Goal: Information Seeking & Learning: Learn about a topic

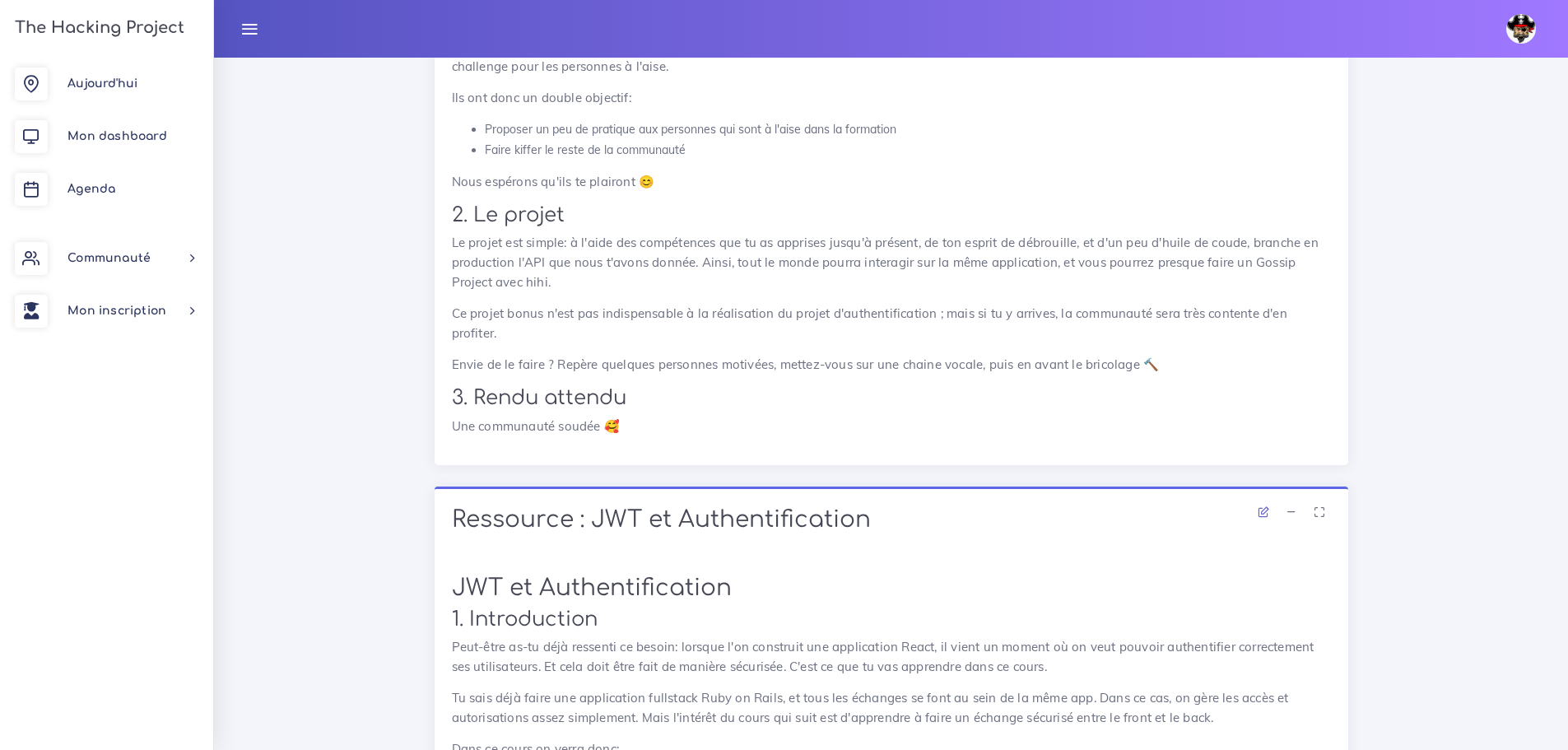
scroll to position [3292, 0]
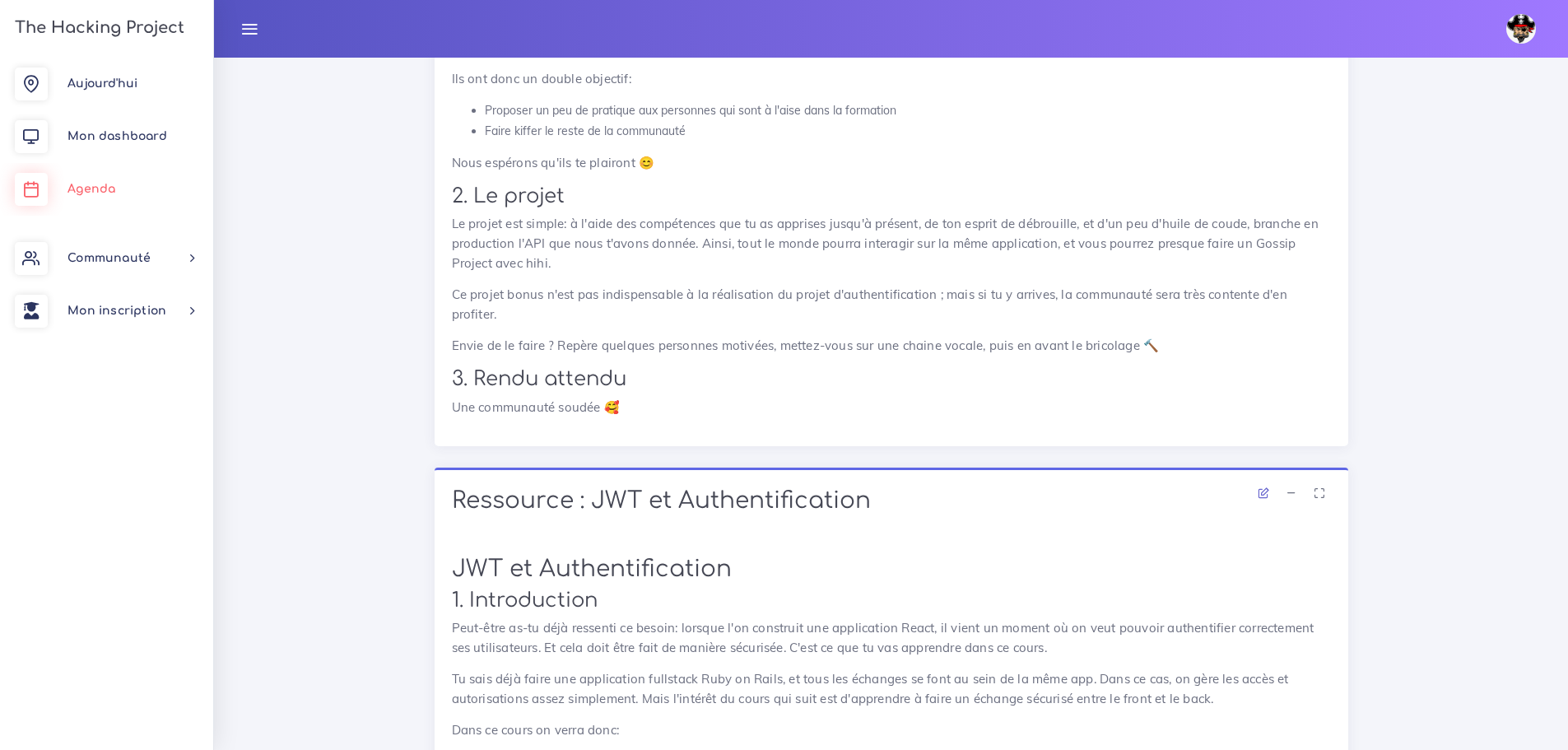
click at [111, 183] on span "Agenda" at bounding box center [91, 188] width 48 height 12
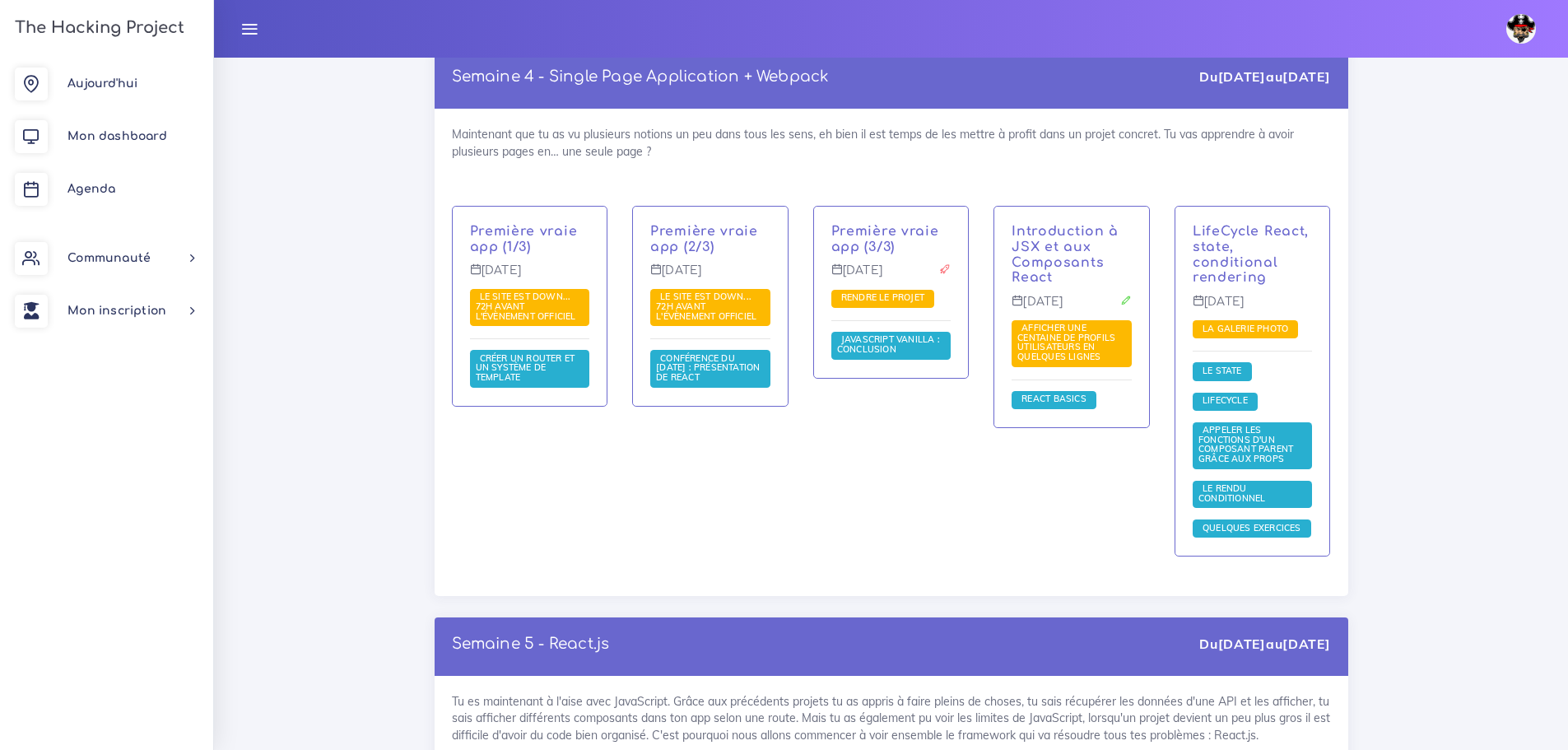
scroll to position [11767, 0]
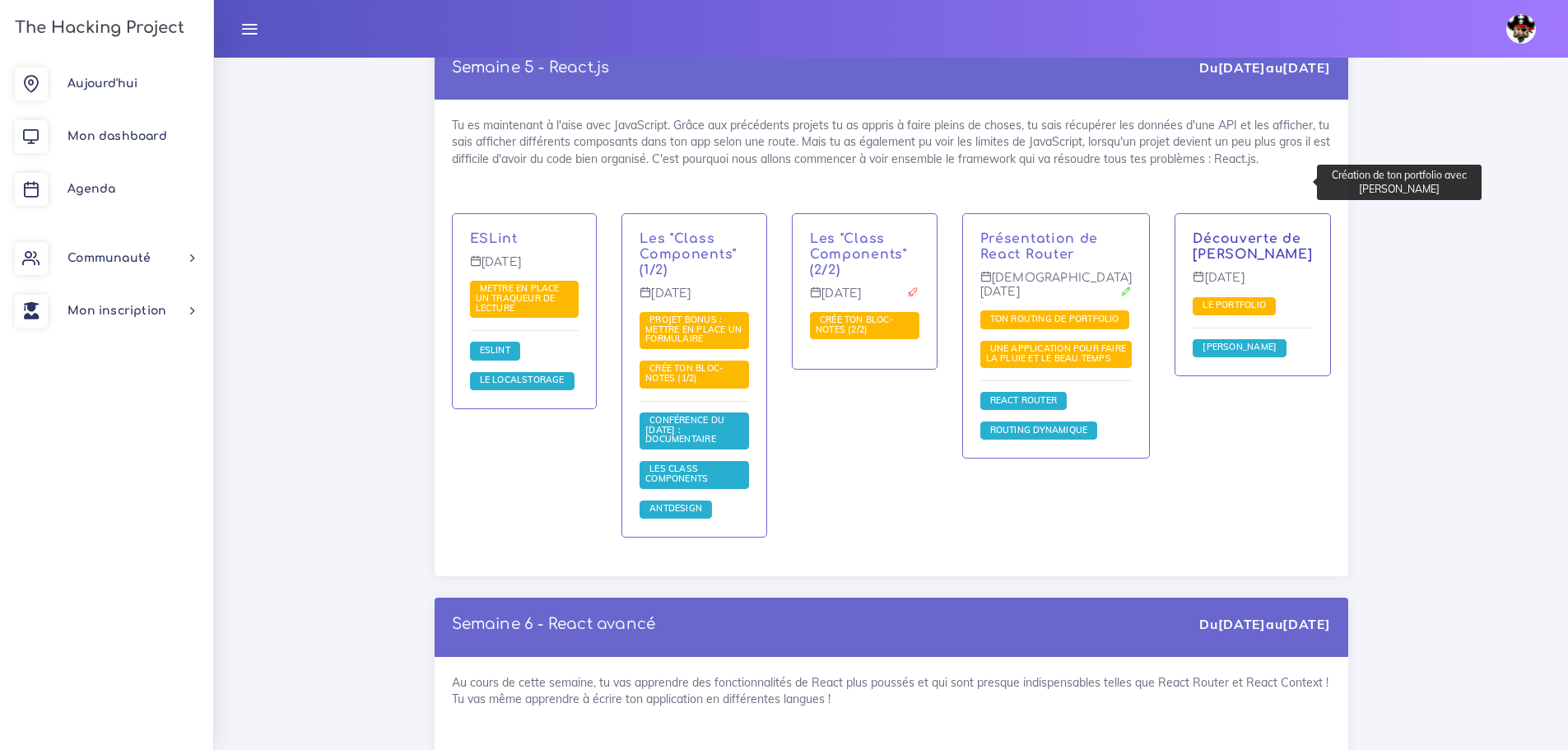
click at [1239, 232] on link "Découverte de Strapi" at bounding box center [1251, 246] width 119 height 30
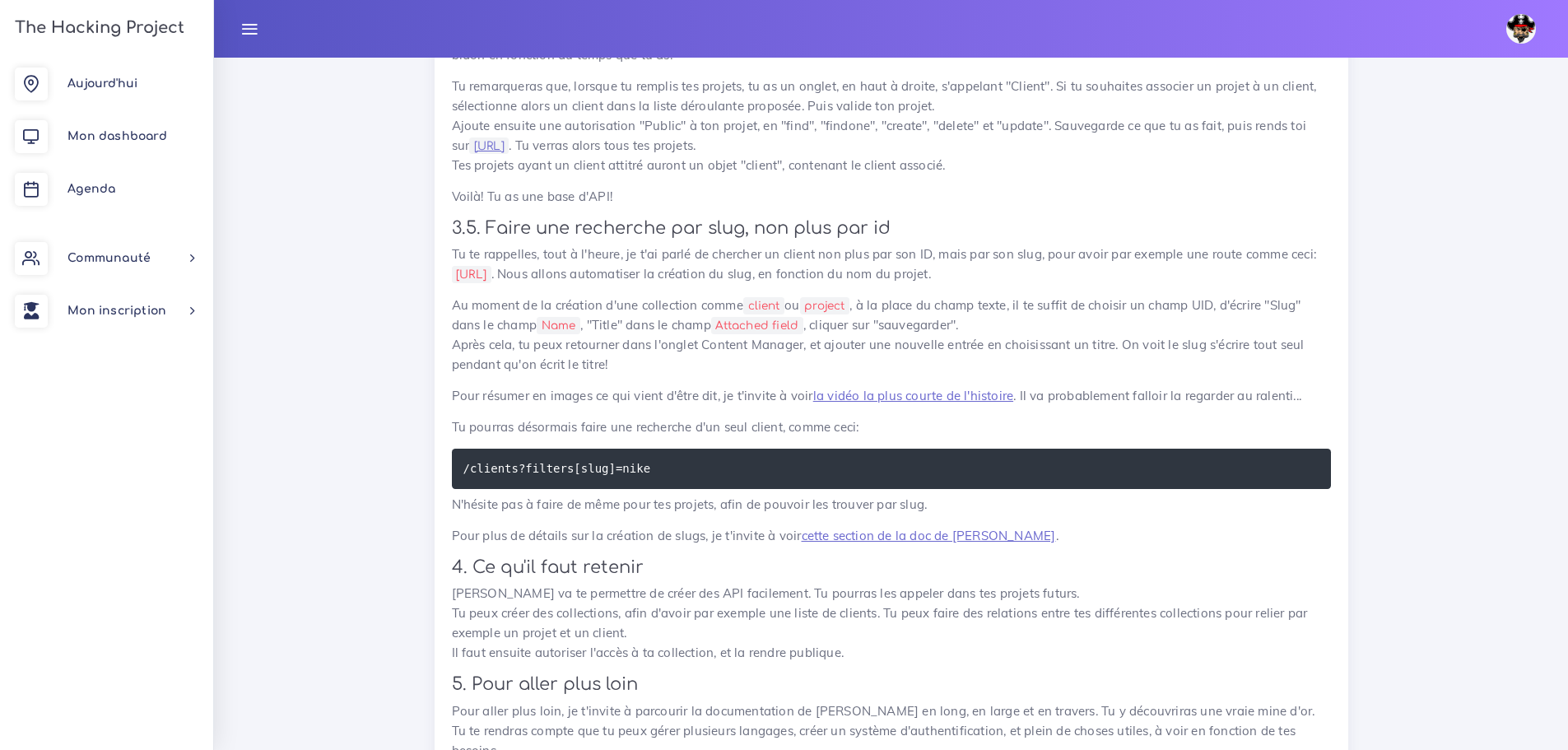
scroll to position [5215, 0]
